Goal: Browse casually: Explore the website without a specific task or goal

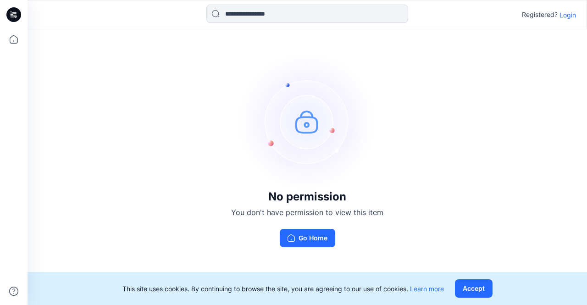
click at [567, 18] on p "Login" at bounding box center [567, 15] width 17 height 10
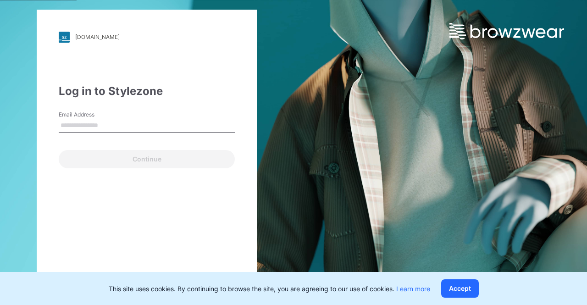
type input "**********"
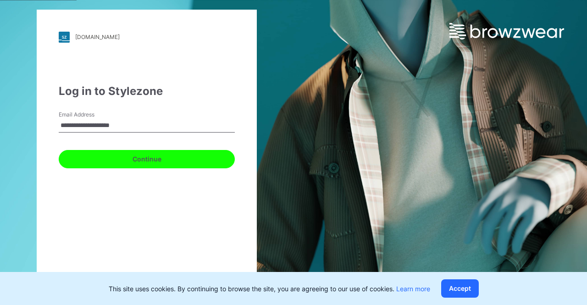
click at [143, 157] on button "Continue" at bounding box center [147, 159] width 176 height 18
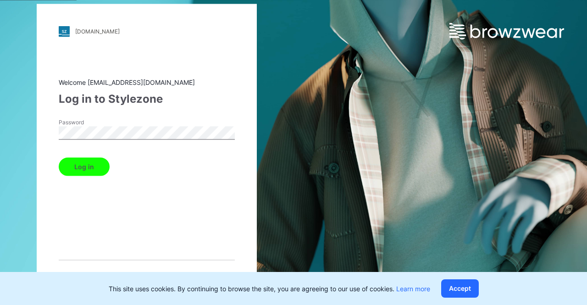
click at [76, 161] on button "Log in" at bounding box center [84, 166] width 51 height 18
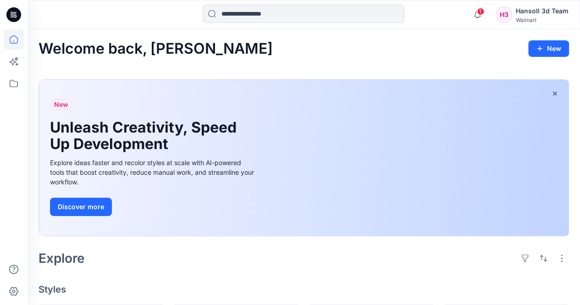
click at [242, 255] on div "Explore" at bounding box center [304, 258] width 531 height 22
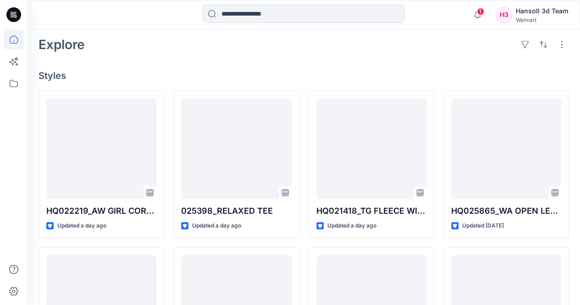
scroll to position [229, 0]
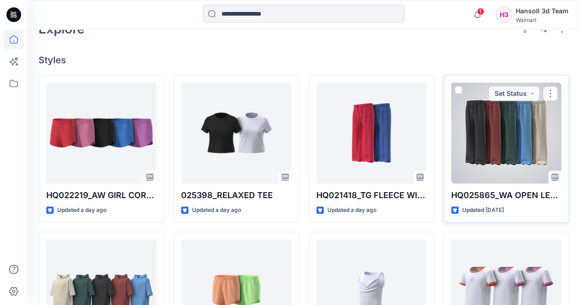
click at [477, 122] on div at bounding box center [506, 133] width 110 height 101
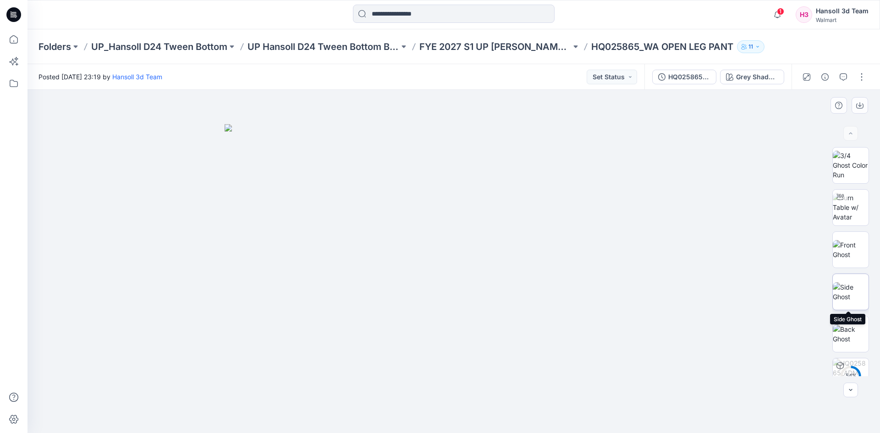
click at [586, 295] on img at bounding box center [851, 291] width 36 height 19
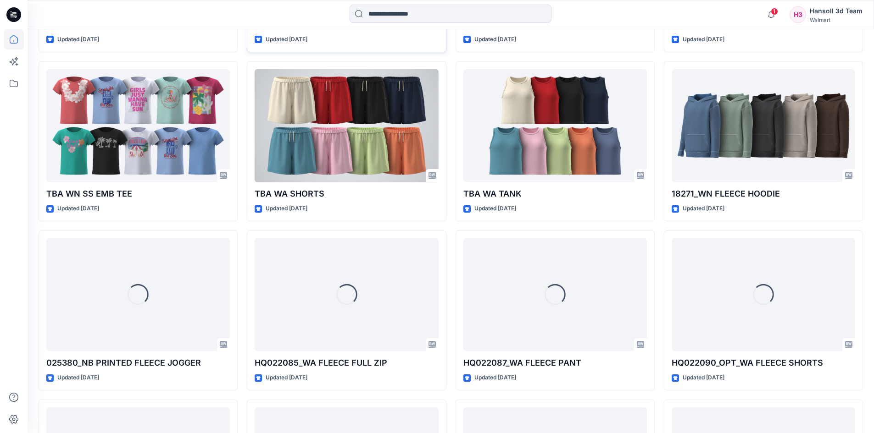
scroll to position [610, 0]
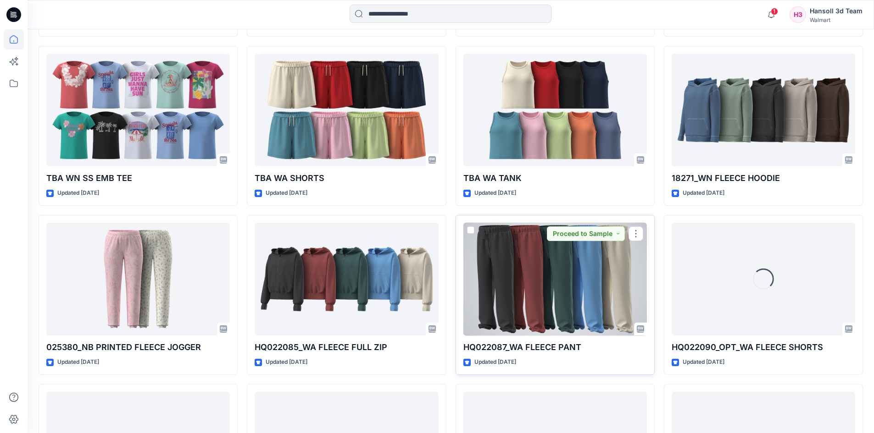
click at [554, 293] on div at bounding box center [554, 279] width 183 height 113
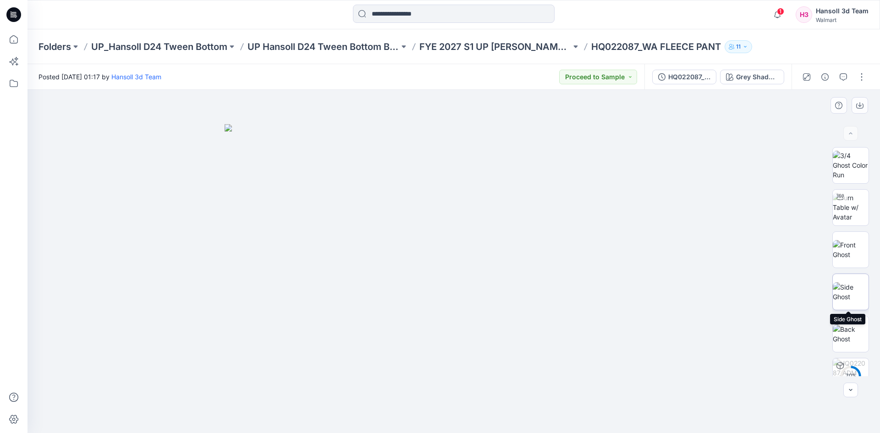
click at [586, 295] on img at bounding box center [851, 291] width 36 height 19
click at [586, 108] on icon "button" at bounding box center [860, 106] width 7 height 5
click at [586, 304] on img at bounding box center [851, 334] width 36 height 19
click at [586, 108] on icon "button" at bounding box center [860, 106] width 7 height 5
click at [586, 212] on img at bounding box center [851, 207] width 36 height 29
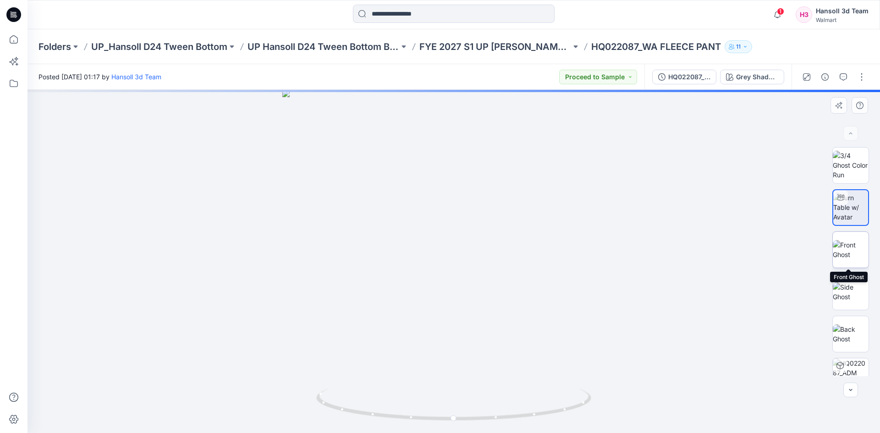
click at [586, 247] on img at bounding box center [851, 249] width 36 height 19
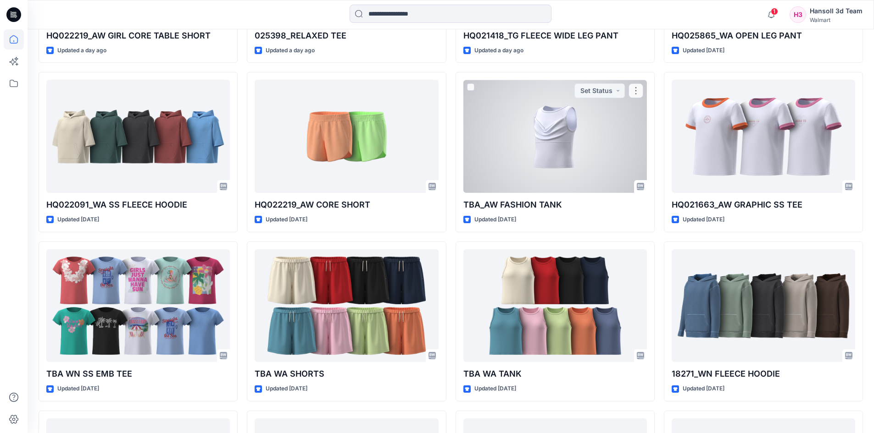
scroll to position [289, 0]
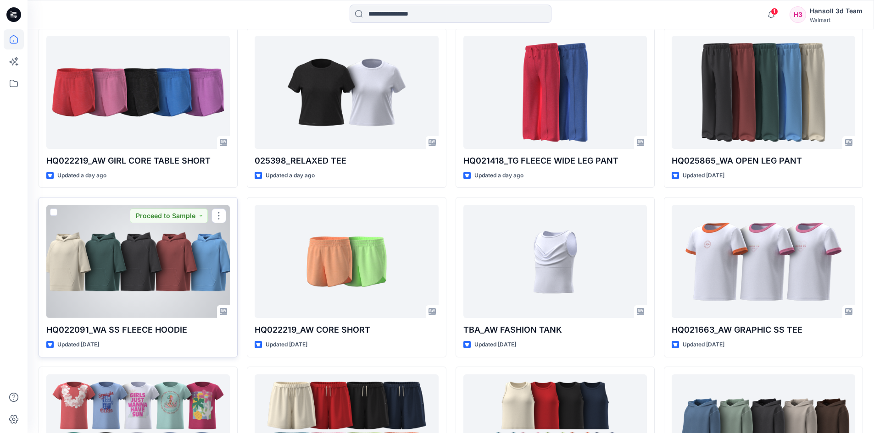
click at [197, 274] on div at bounding box center [137, 261] width 183 height 113
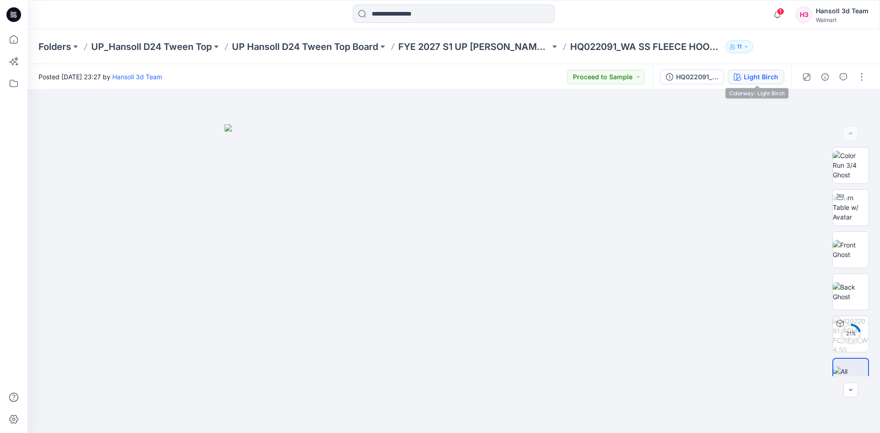
click at [586, 77] on div "Light Birch" at bounding box center [761, 77] width 34 height 10
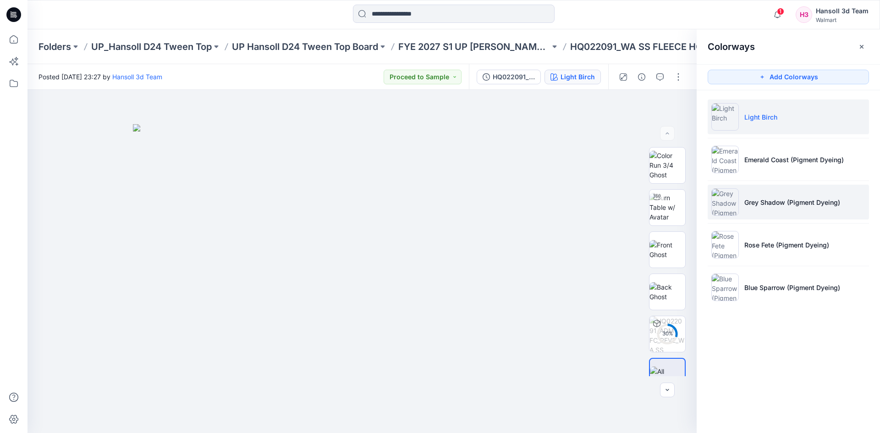
click at [586, 209] on li "Grey Shadow (Pigment Dyeing)" at bounding box center [788, 202] width 161 height 35
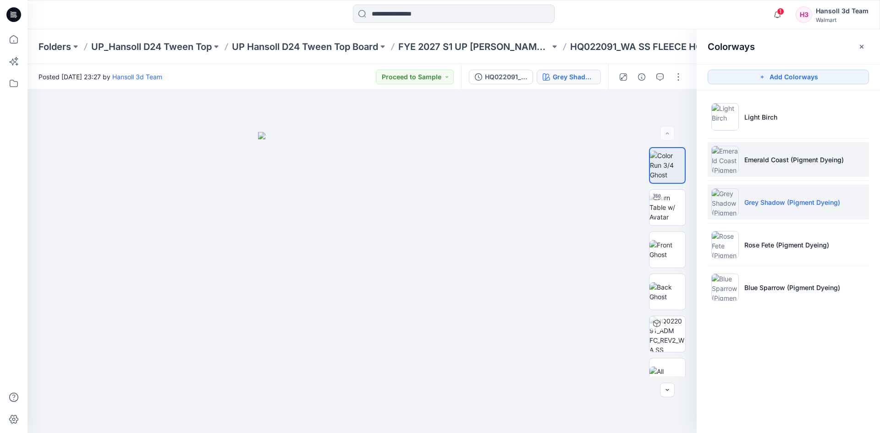
click at [586, 167] on li "Emerald Coast (Pigment Dyeing)" at bounding box center [788, 159] width 161 height 35
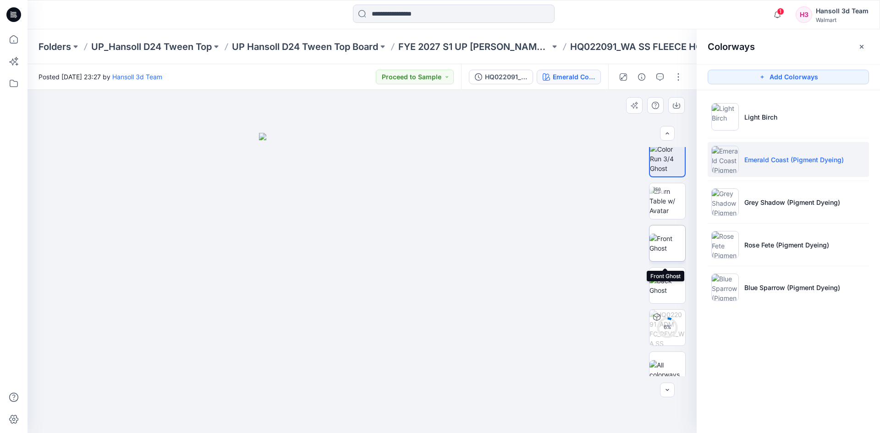
scroll to position [18, 0]
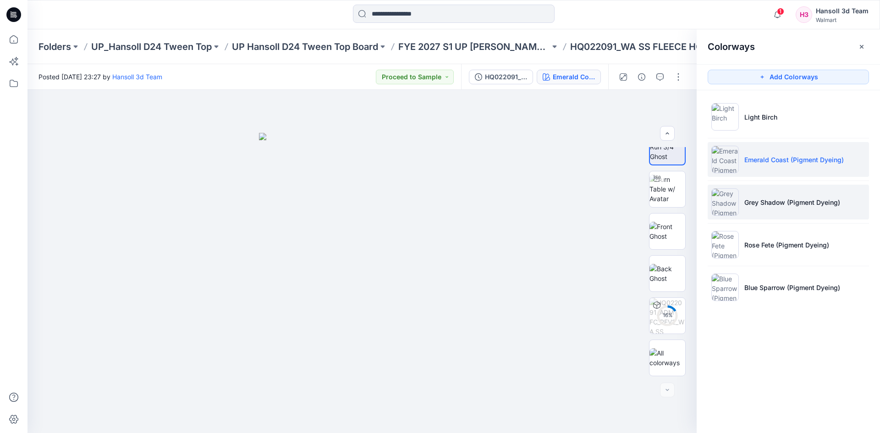
click at [586, 202] on img at bounding box center [726, 202] width 28 height 28
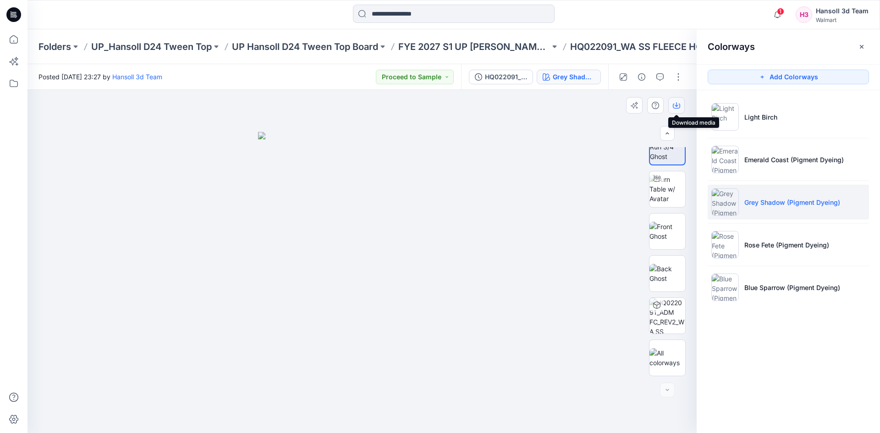
click at [586, 104] on button "button" at bounding box center [677, 105] width 17 height 17
click at [586, 276] on img at bounding box center [668, 273] width 36 height 19
click at [586, 109] on icon "button" at bounding box center [676, 105] width 7 height 7
